Goal: Find specific page/section: Find specific page/section

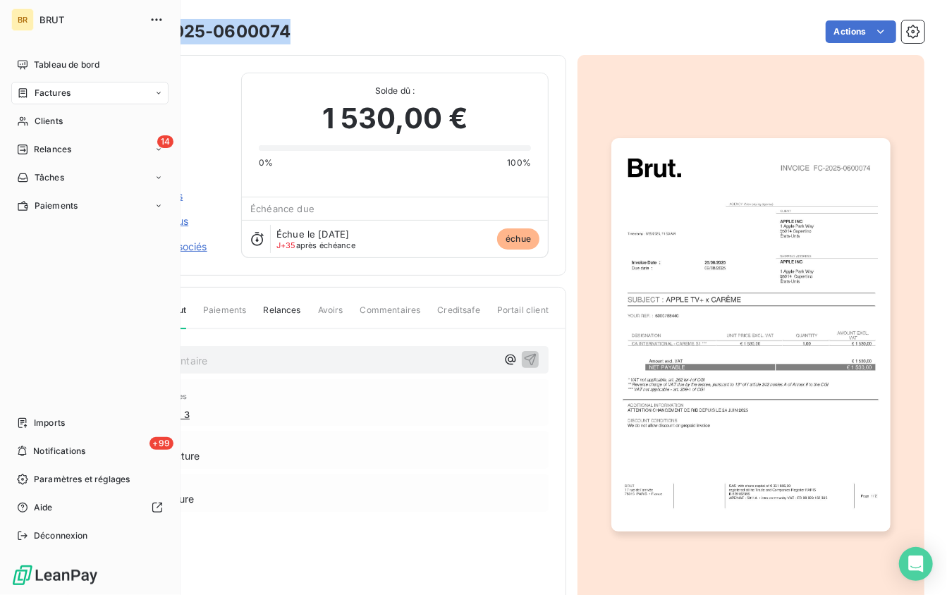
click at [39, 109] on nav "Tableau de bord Factures Clients 14 Relances Tâches Paiements" at bounding box center [89, 136] width 157 height 164
click at [47, 117] on span "Clients" at bounding box center [49, 121] width 28 height 13
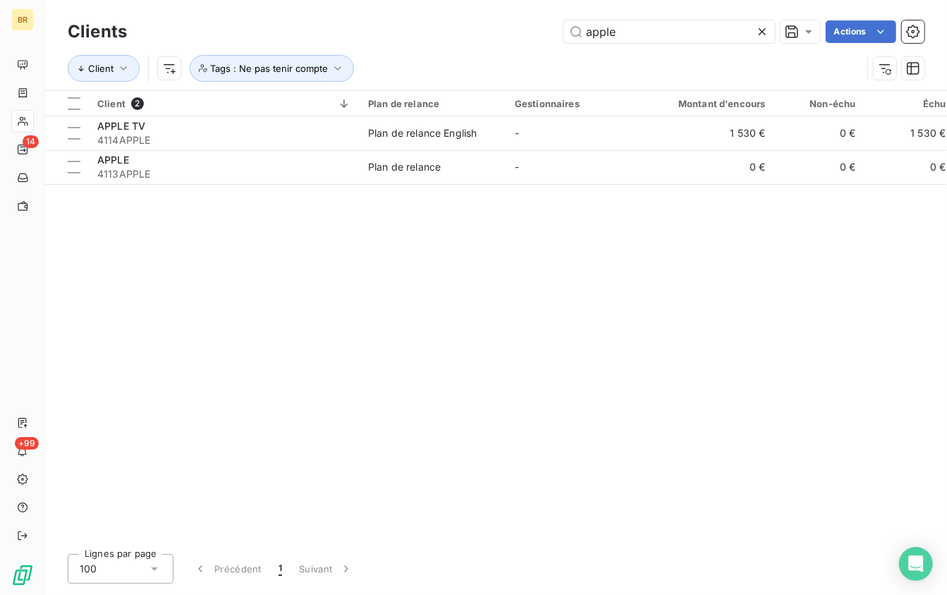
drag, startPoint x: 644, startPoint y: 29, endPoint x: 375, endPoint y: 29, distance: 269.2
click at [377, 29] on div "apple Actions" at bounding box center [534, 31] width 780 height 23
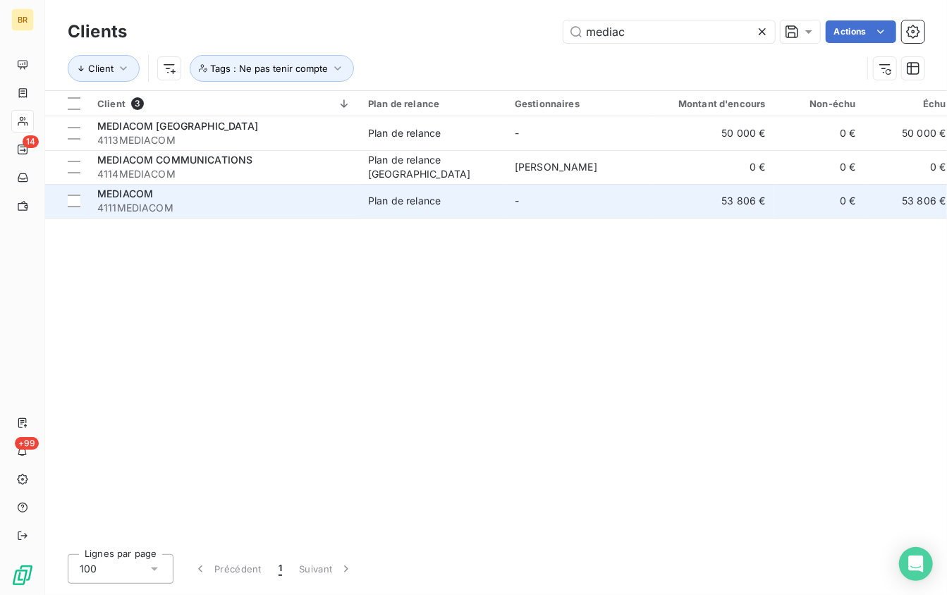
type input "mediac"
click at [184, 188] on div "MEDIACOM" at bounding box center [224, 194] width 254 height 14
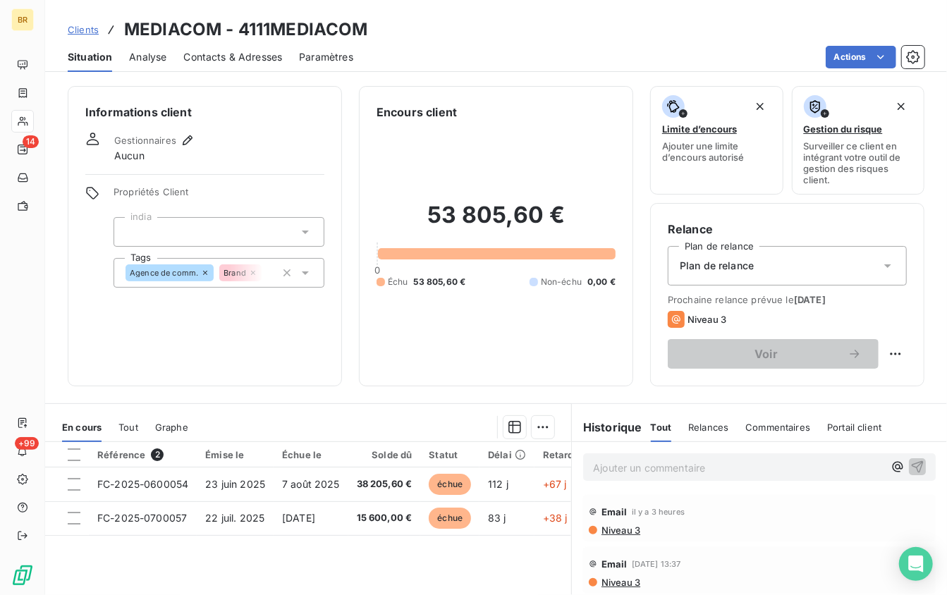
click at [675, 462] on p "Ajouter un commentaire ﻿" at bounding box center [738, 468] width 290 height 18
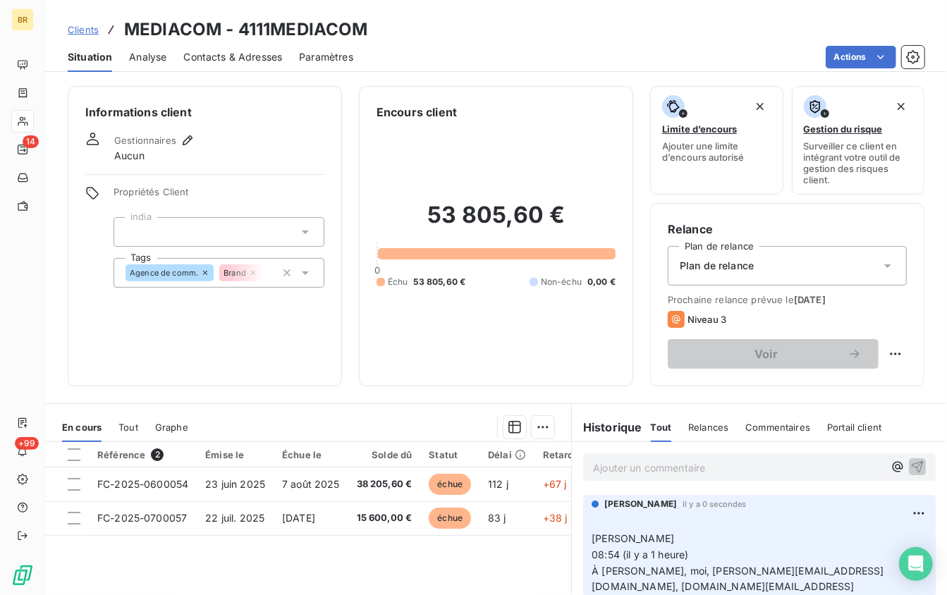
click at [88, 30] on span "Clients" at bounding box center [83, 29] width 31 height 11
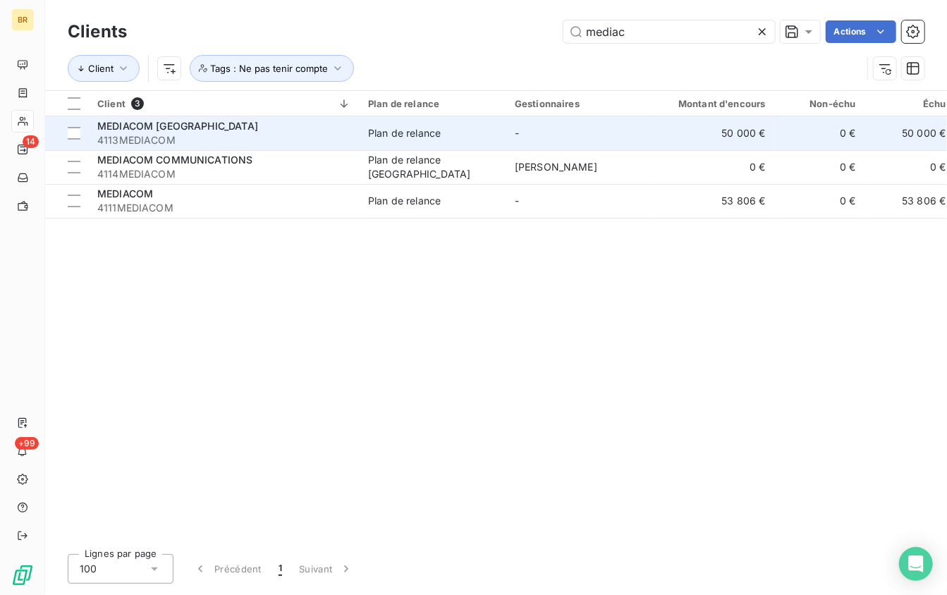
click at [190, 132] on div "MEDIACOM [GEOGRAPHIC_DATA]" at bounding box center [224, 126] width 254 height 14
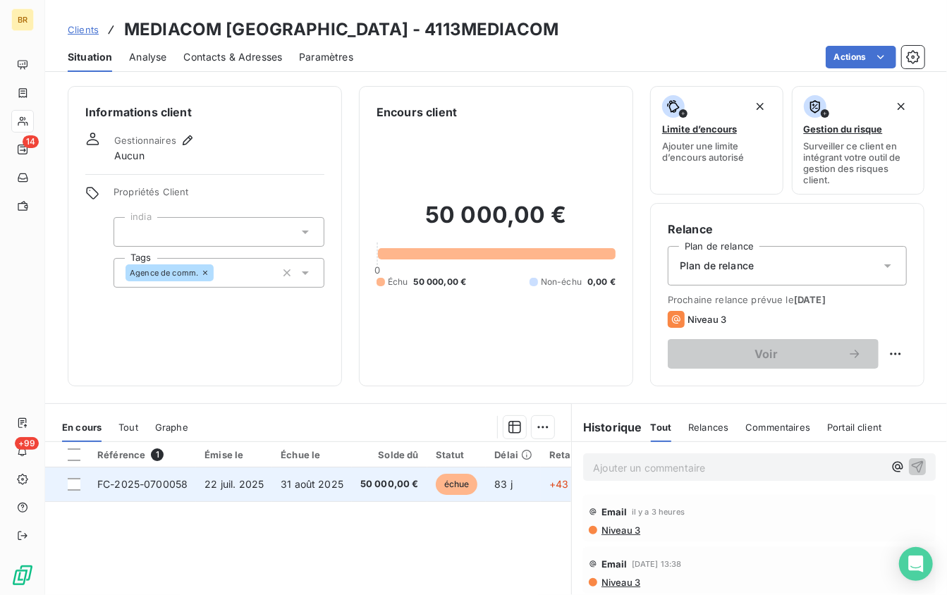
click at [325, 484] on span "31 août 2025" at bounding box center [312, 484] width 63 height 12
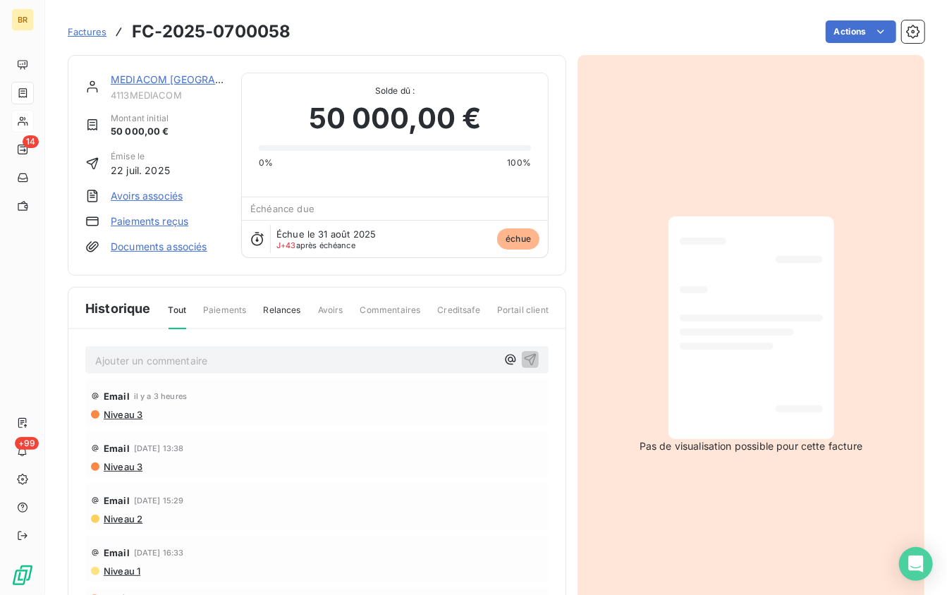
click at [96, 31] on span "Factures" at bounding box center [87, 31] width 39 height 11
click at [208, 352] on p "Ajouter un commentaire ﻿" at bounding box center [295, 361] width 401 height 18
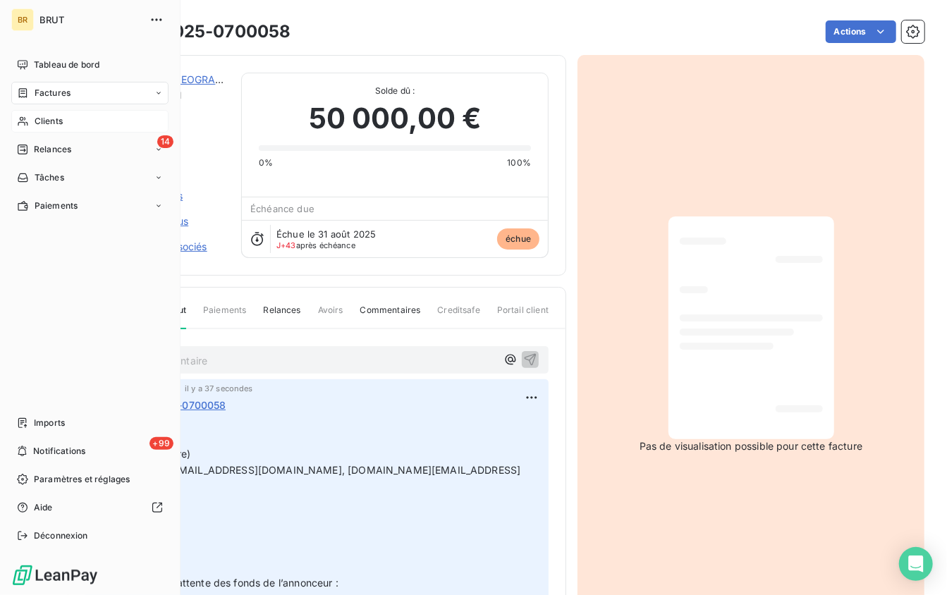
click at [27, 123] on icon at bounding box center [23, 121] width 12 height 11
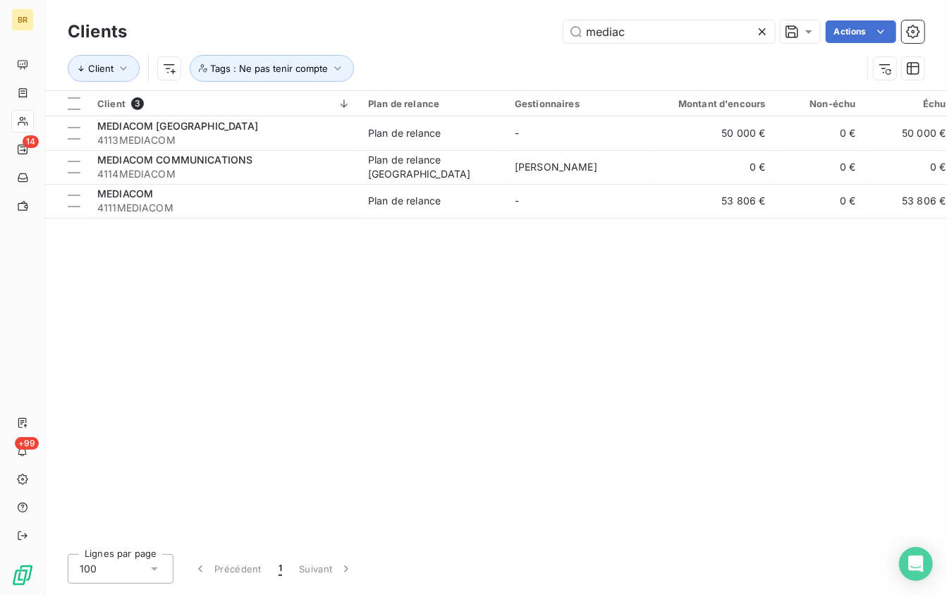
drag, startPoint x: 628, startPoint y: 35, endPoint x: 488, endPoint y: 15, distance: 141.7
click at [488, 15] on div "Clients mediac Actions Client Tags : Ne pas tenir compte" at bounding box center [495, 45] width 901 height 90
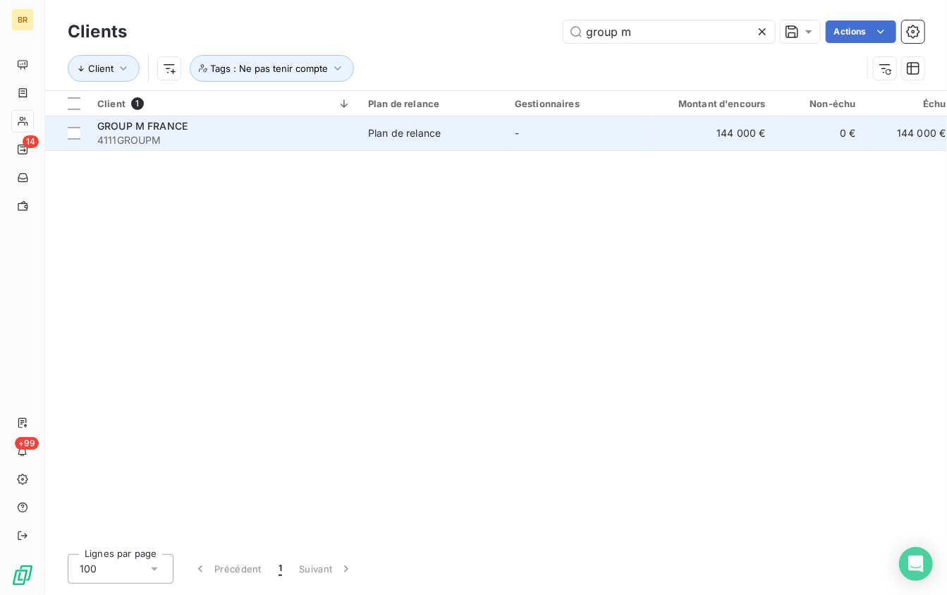
type input "group m"
click at [169, 144] on span "4111GROUPM" at bounding box center [224, 140] width 254 height 14
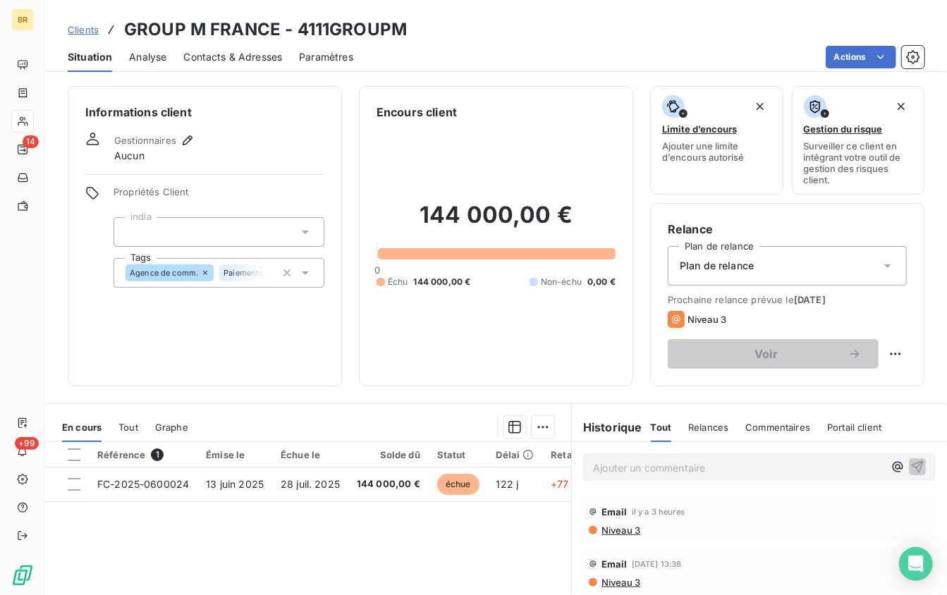
click at [672, 462] on p "Ajouter un commentaire ﻿" at bounding box center [738, 468] width 290 height 18
